Goal: Information Seeking & Learning: Learn about a topic

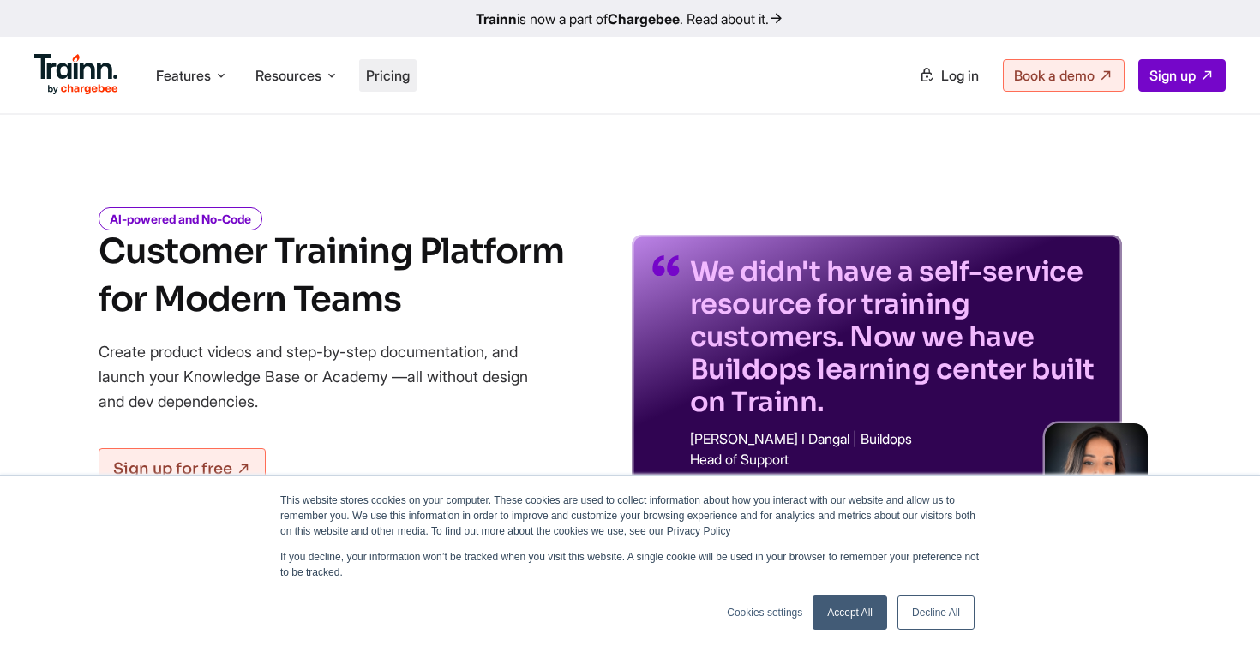
click at [393, 75] on span "Pricing" at bounding box center [388, 75] width 44 height 17
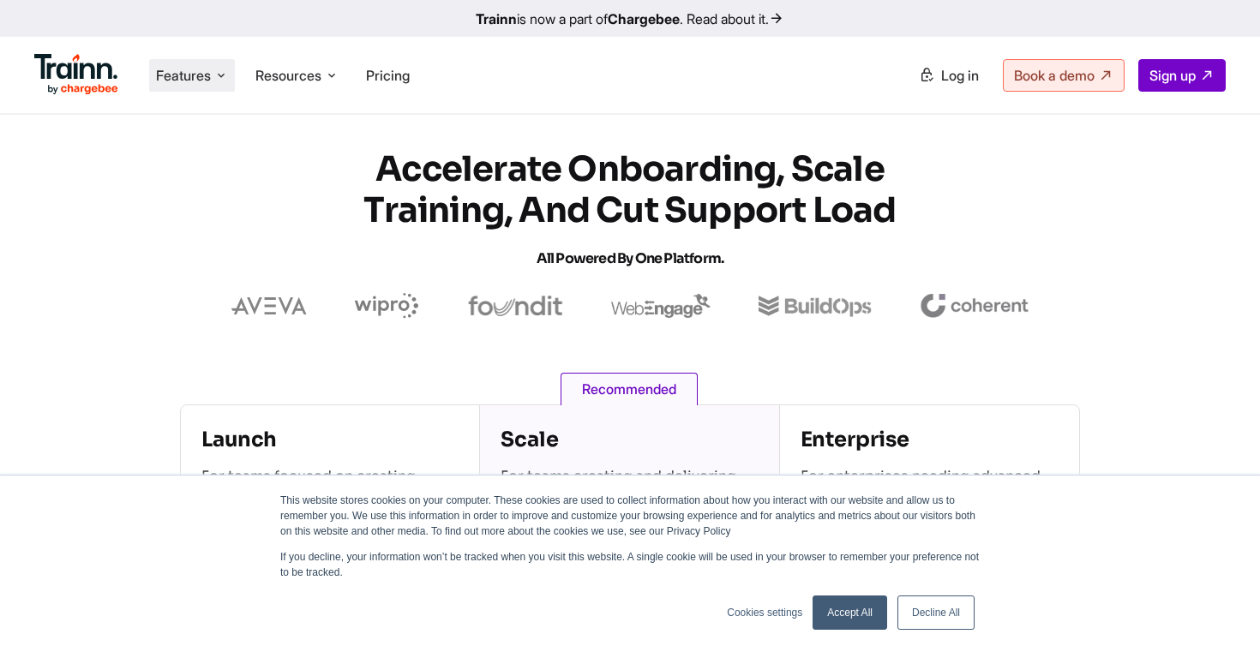
click at [183, 75] on span "Features" at bounding box center [183, 75] width 55 height 19
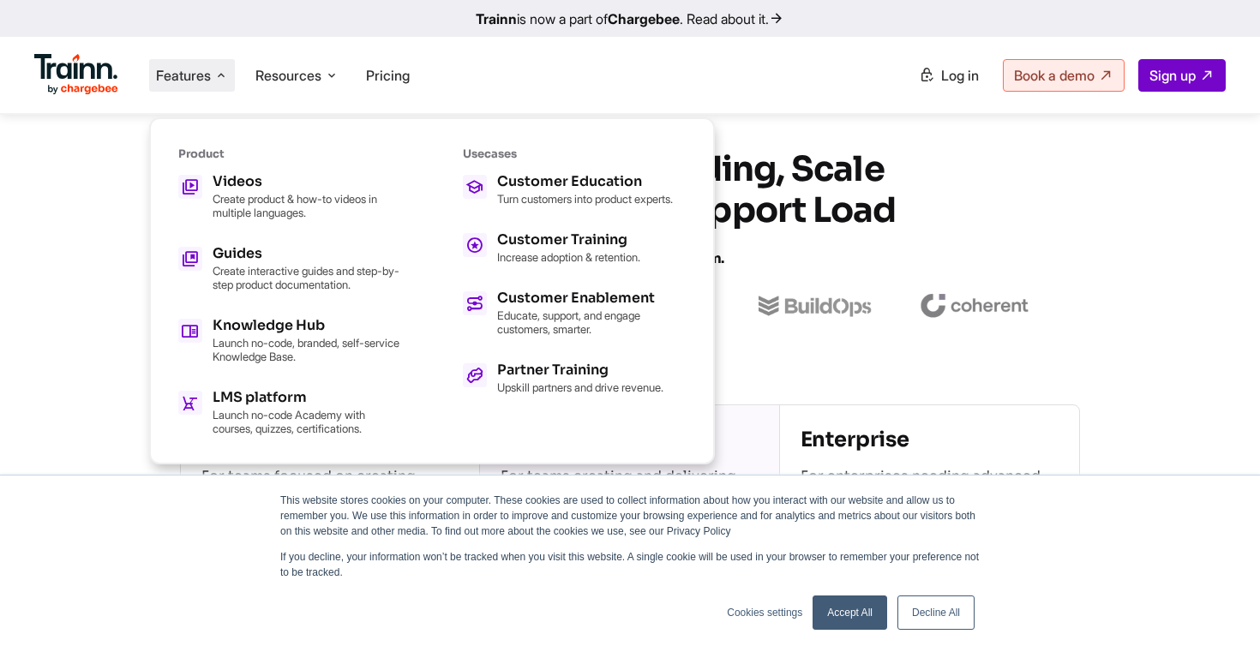
click at [94, 173] on section "Accelerate Onboarding, Scale Training, and Cut Support Load All Powered by One …" at bounding box center [630, 234] width 1260 height 170
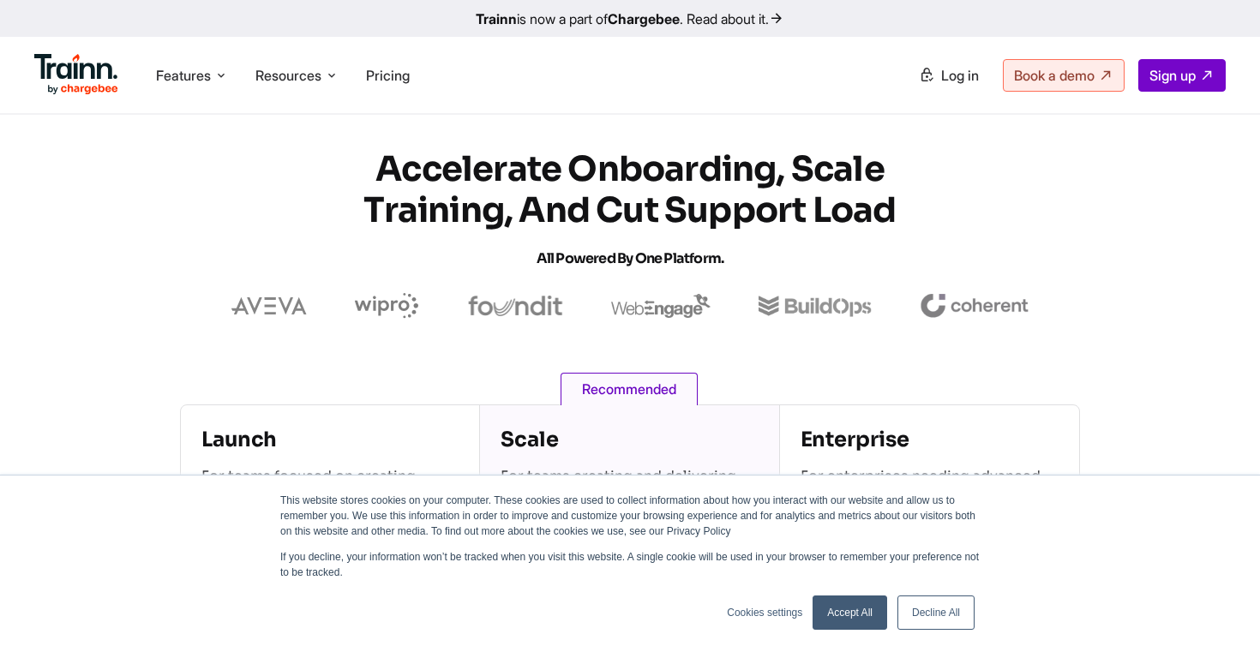
click at [874, 611] on link "Accept All" at bounding box center [849, 613] width 75 height 34
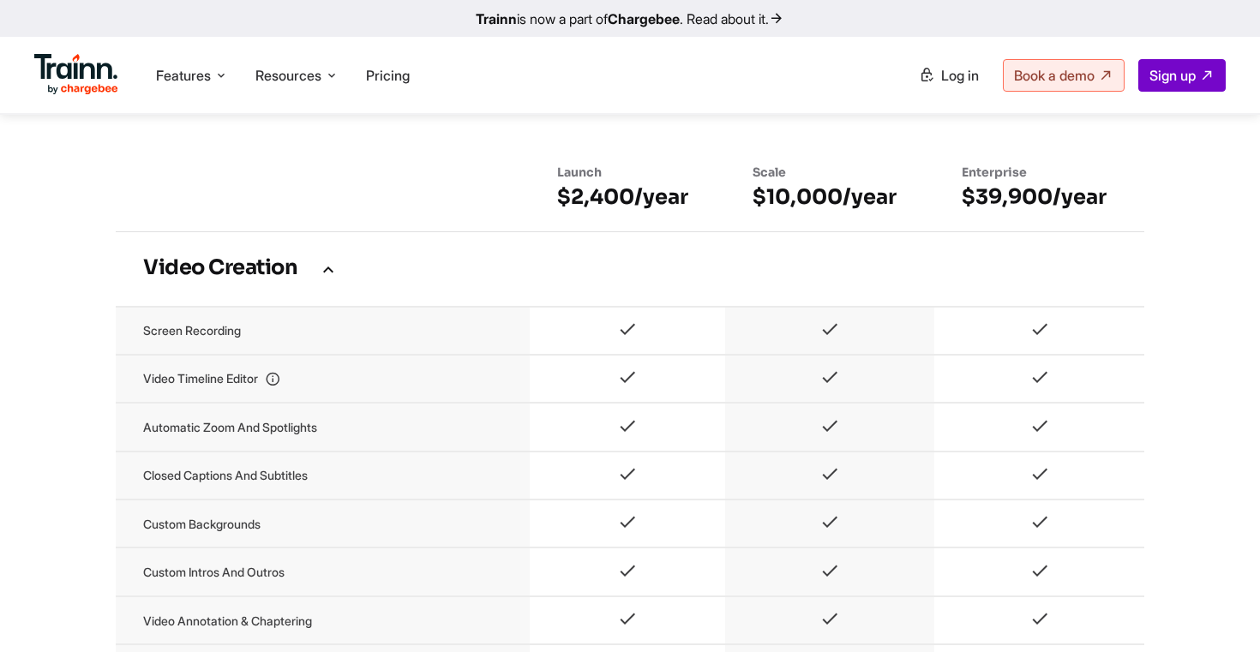
scroll to position [1095, 0]
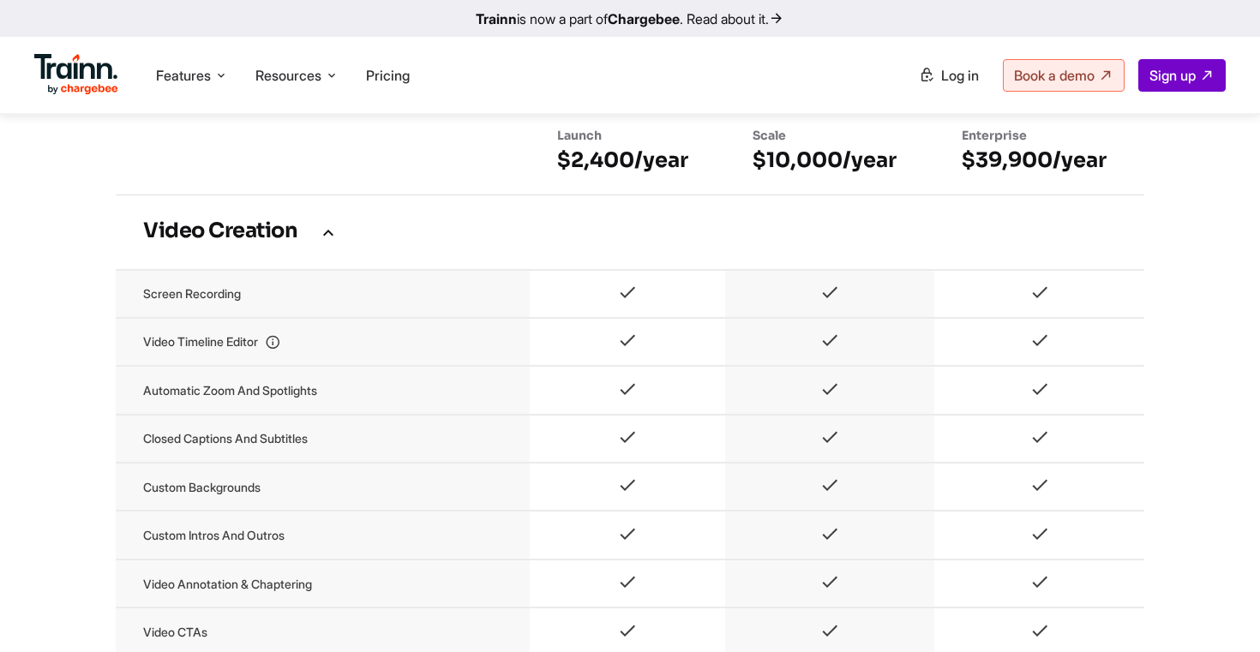
click at [366, 406] on td "Automatic zoom and spotlights" at bounding box center [323, 390] width 414 height 48
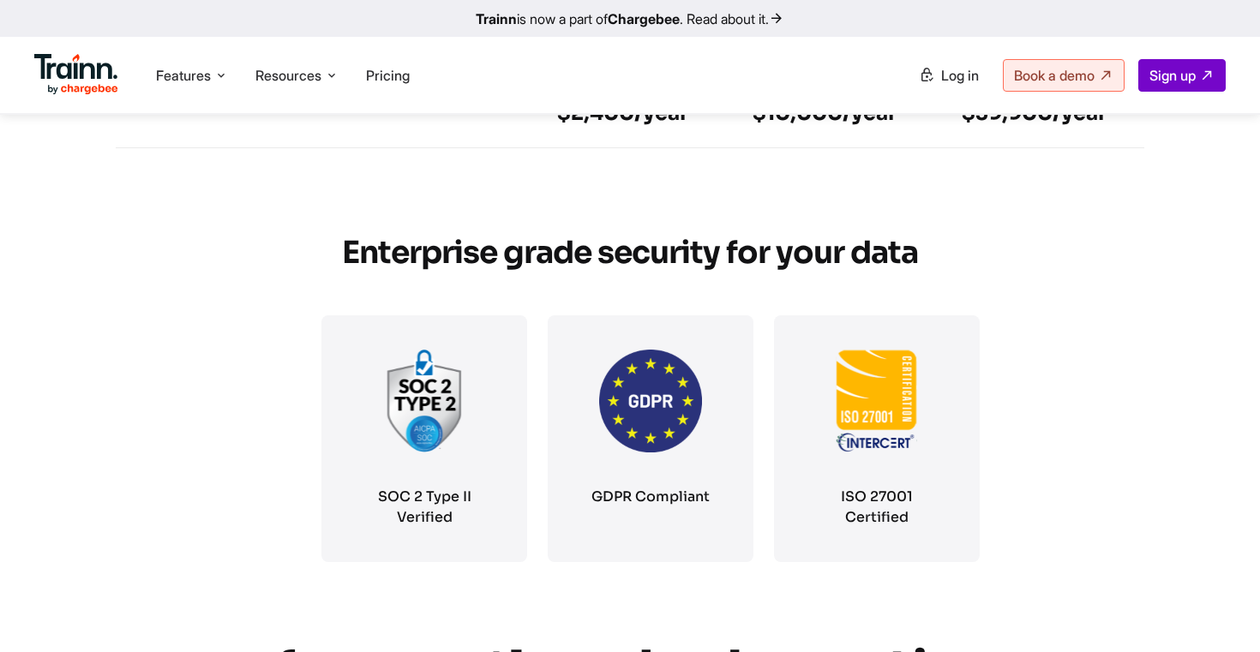
scroll to position [2874, 0]
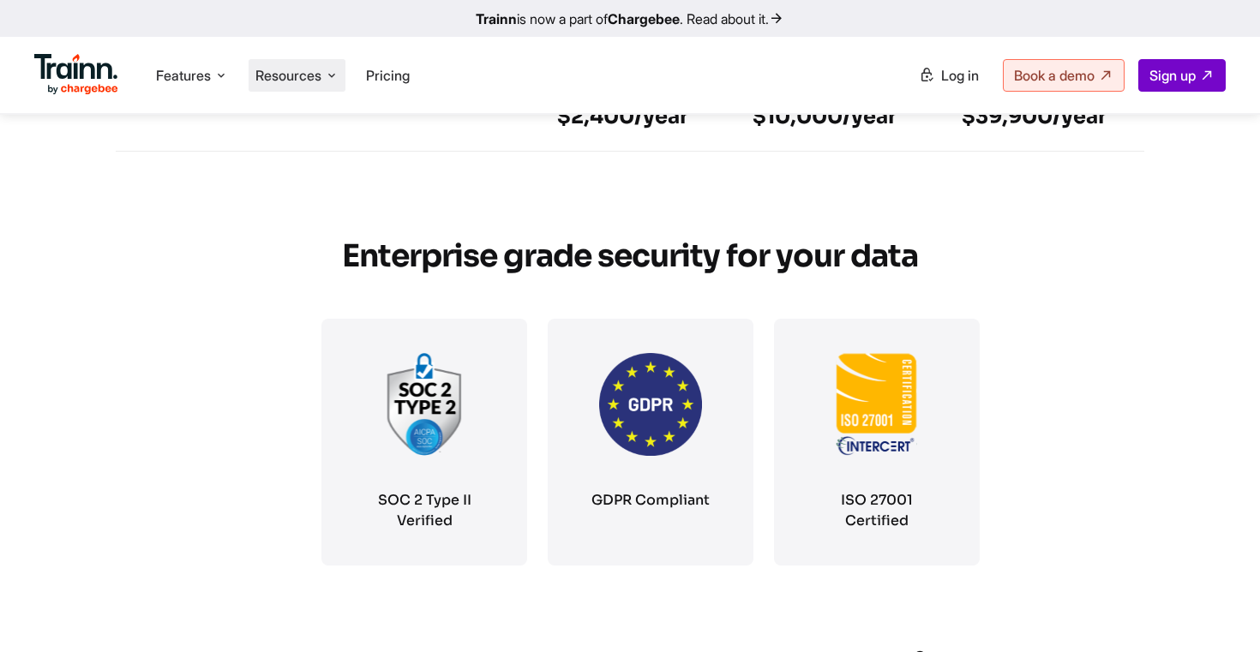
click at [314, 84] on span "Resources" at bounding box center [288, 75] width 66 height 19
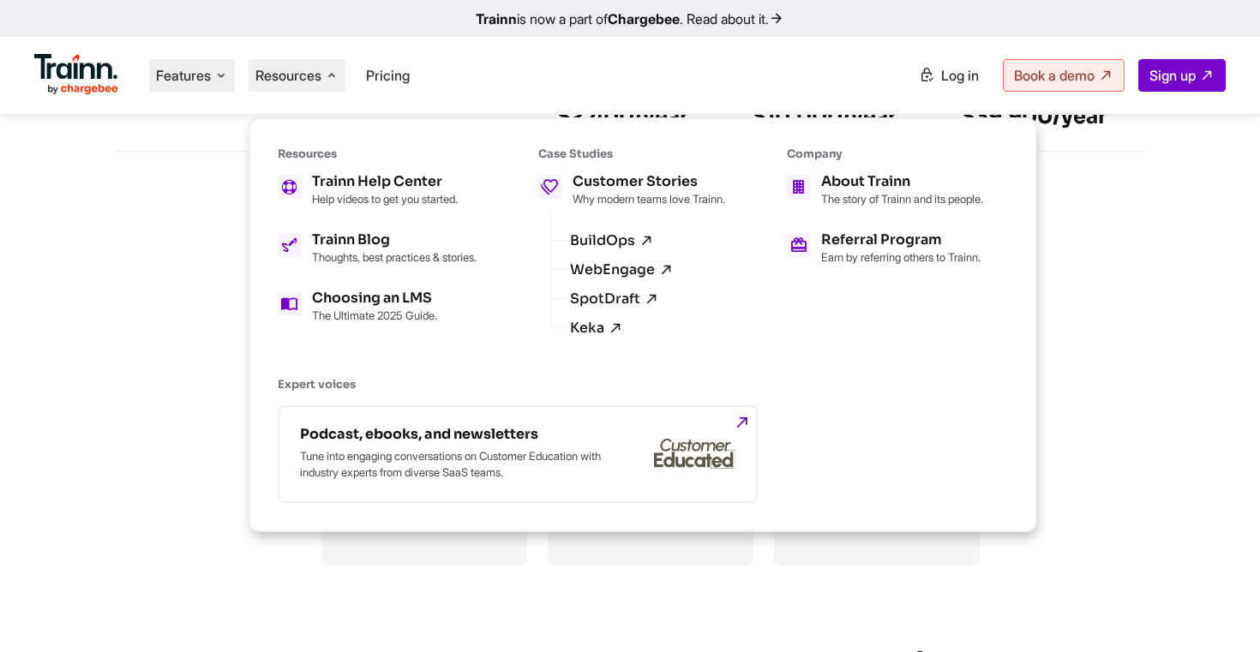
click at [201, 80] on span "Features" at bounding box center [183, 75] width 55 height 19
